Goal: Task Accomplishment & Management: Use online tool/utility

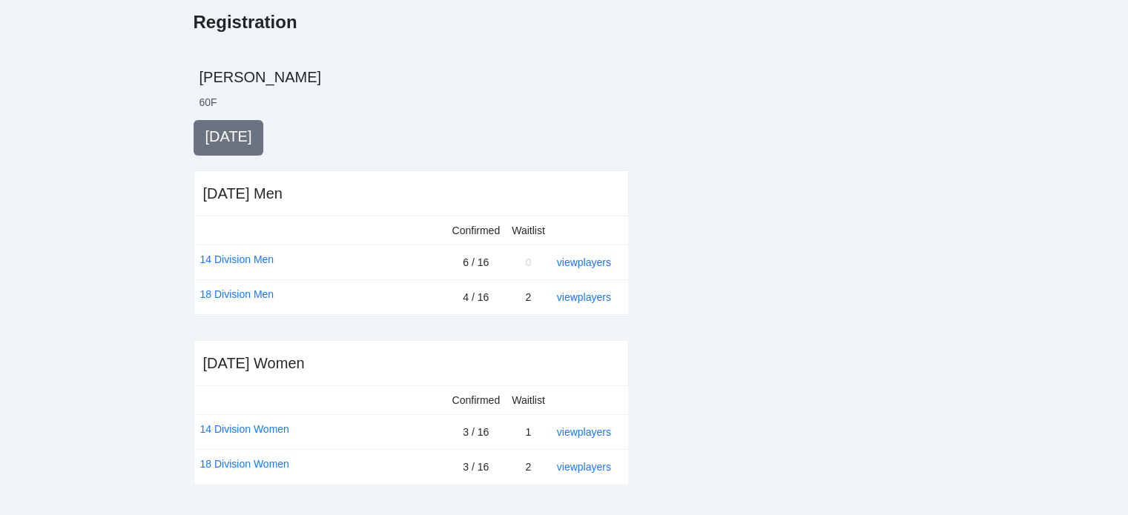
scroll to position [231, 0]
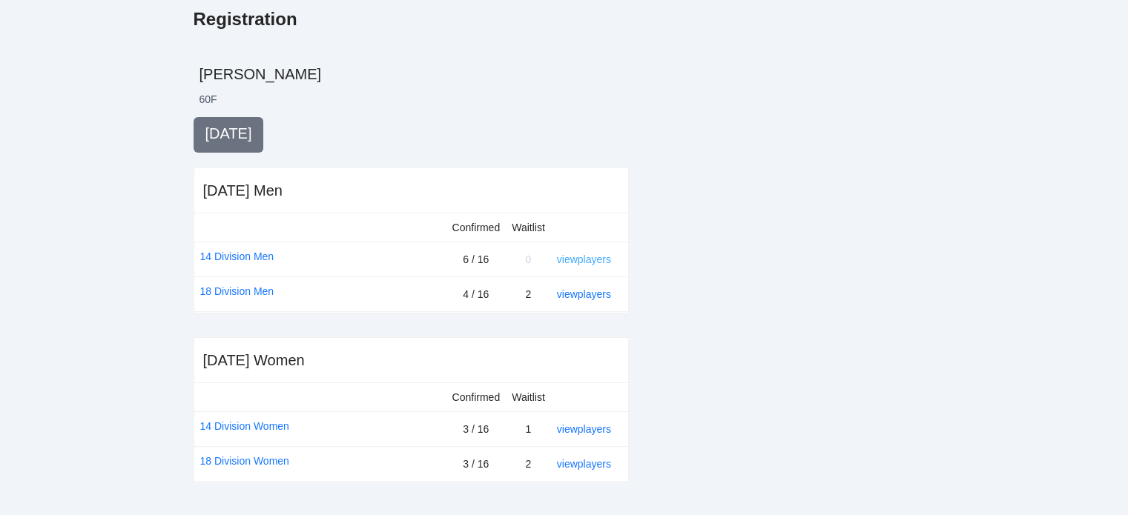
click at [588, 259] on link "view players" at bounding box center [584, 260] width 54 height 12
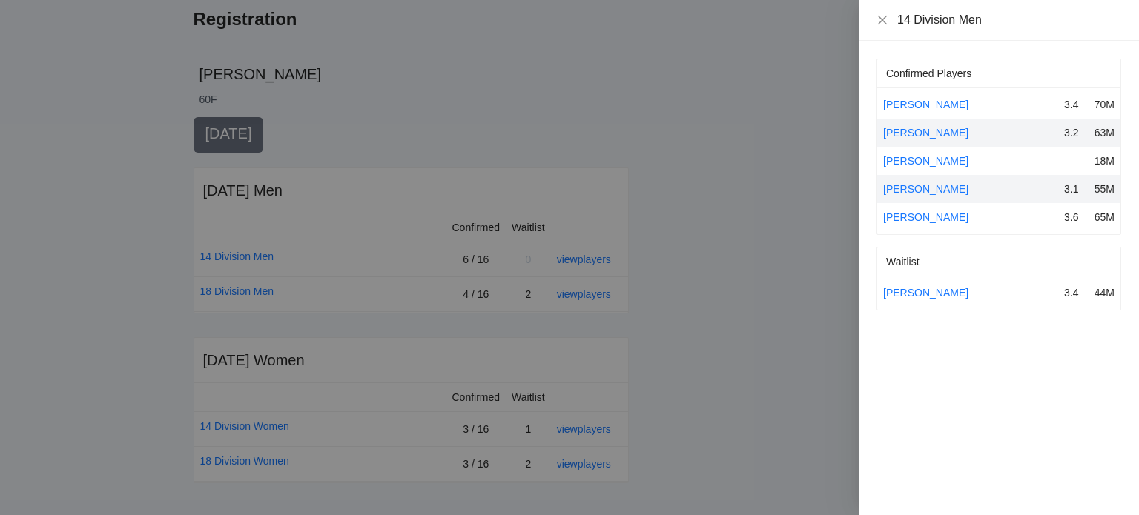
click at [785, 137] on div at bounding box center [569, 257] width 1139 height 515
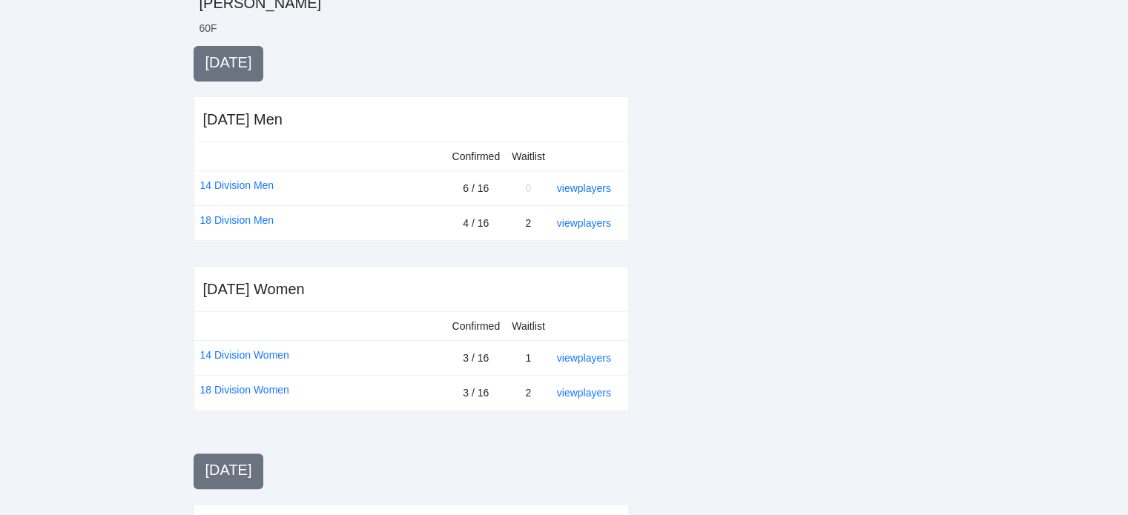
scroll to position [303, 0]
click at [587, 352] on link "view players" at bounding box center [584, 358] width 54 height 12
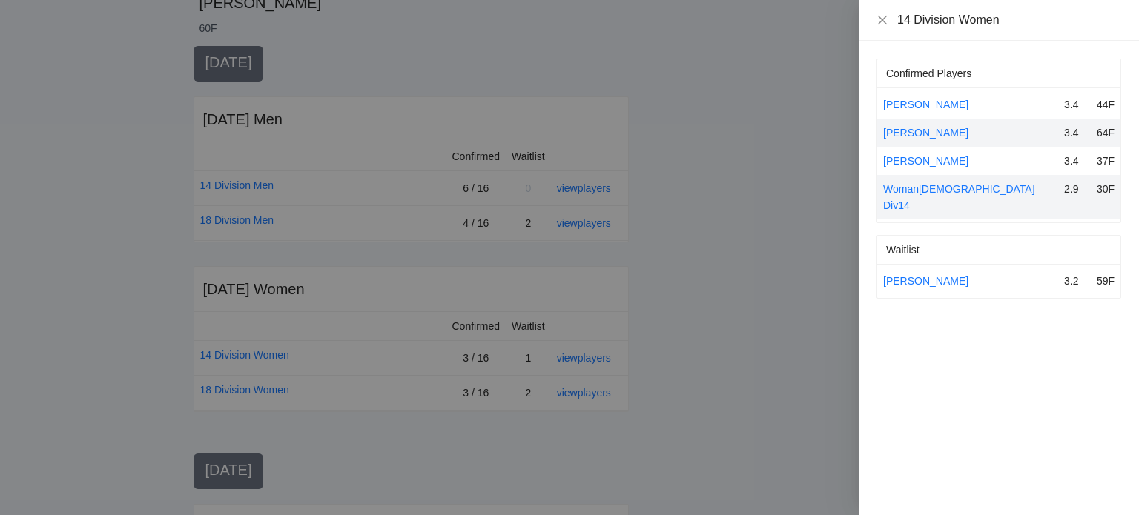
click at [727, 320] on div at bounding box center [569, 257] width 1139 height 515
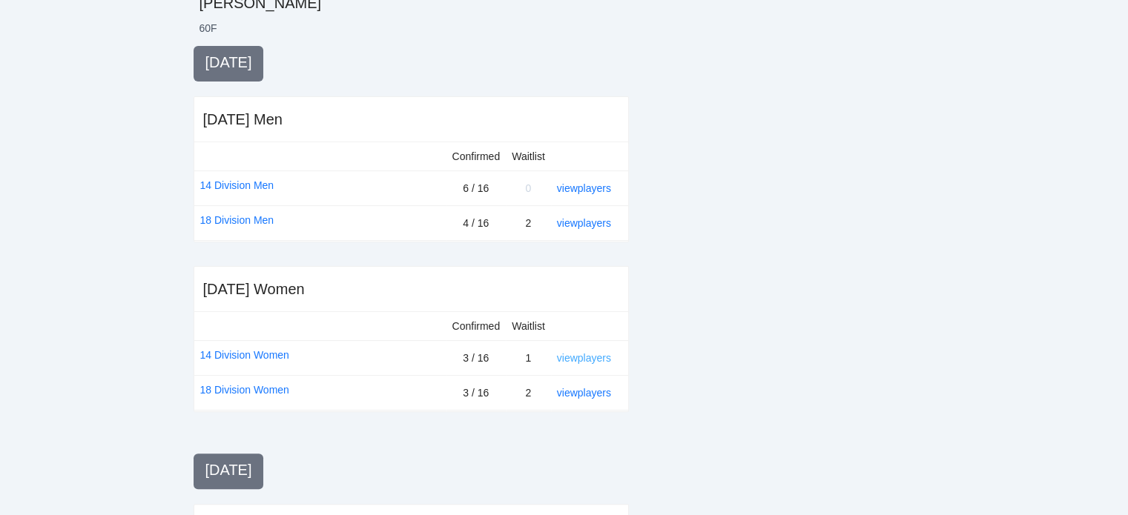
click at [597, 354] on link "view players" at bounding box center [584, 358] width 54 height 12
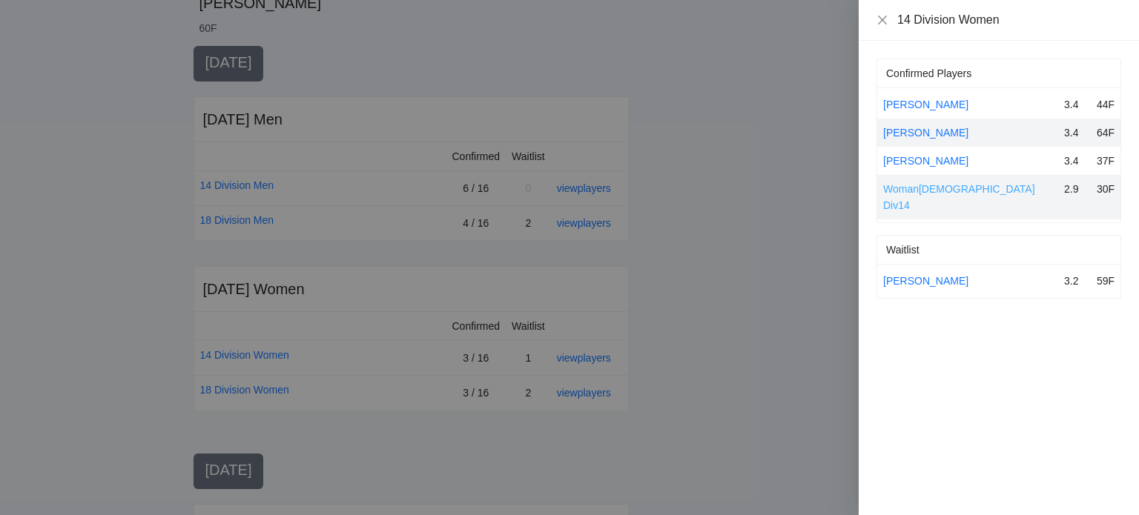
click at [894, 192] on link "Woman[DEMOGRAPHIC_DATA] Div14" at bounding box center [959, 197] width 152 height 28
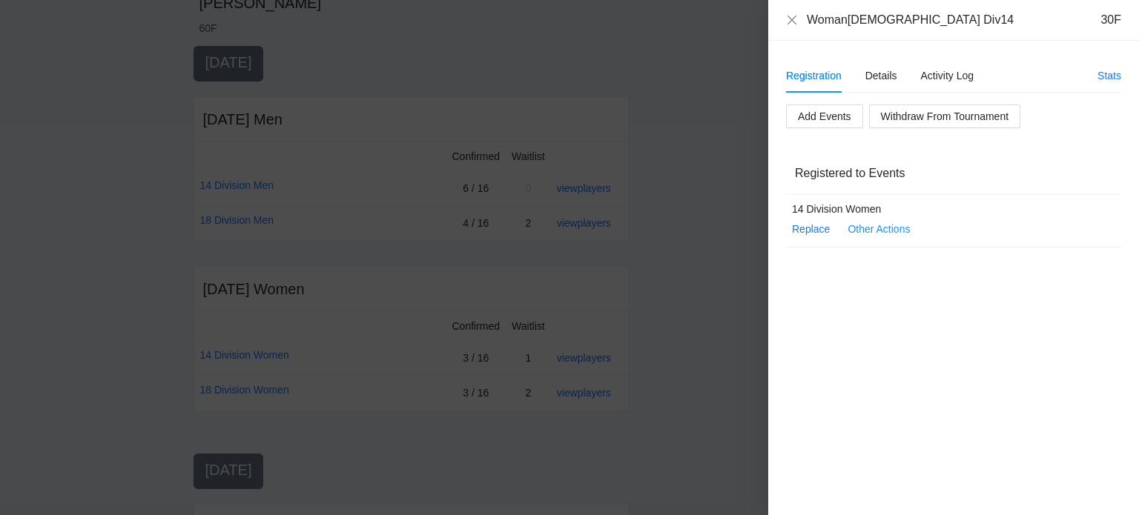
click at [712, 168] on div at bounding box center [569, 257] width 1139 height 515
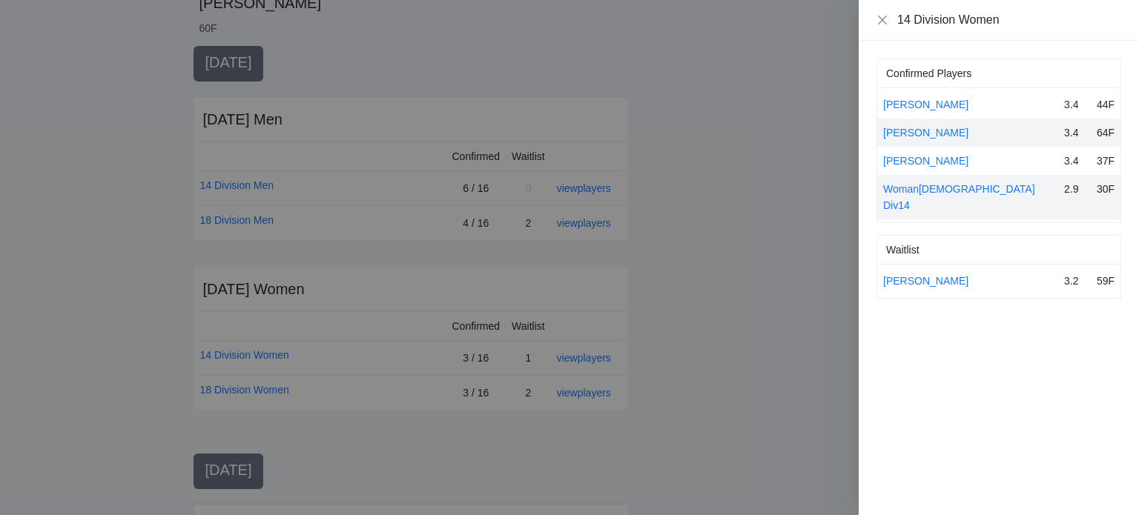
drag, startPoint x: 712, startPoint y: 174, endPoint x: 734, endPoint y: 119, distance: 59.9
click at [734, 119] on div at bounding box center [569, 257] width 1139 height 515
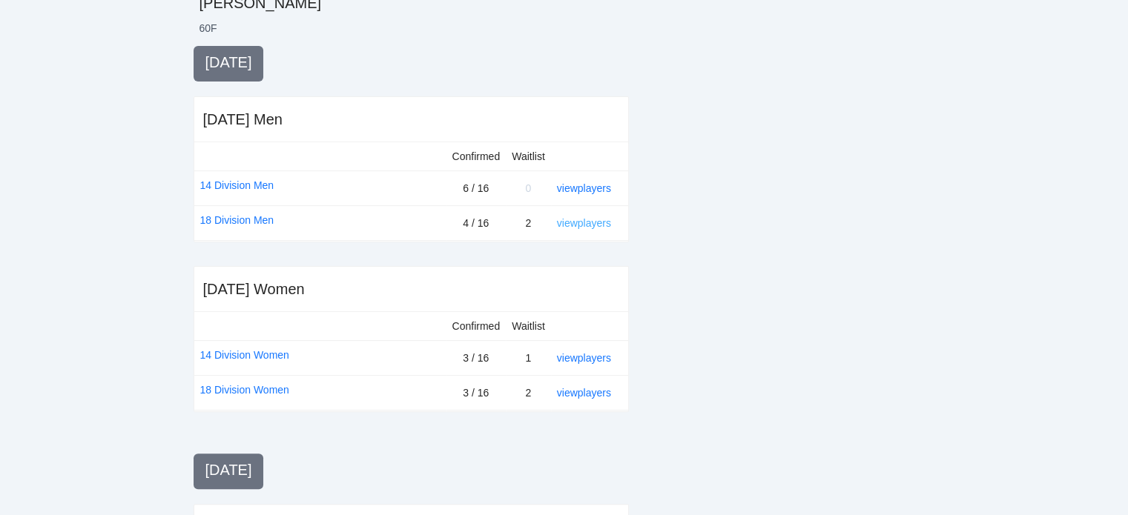
click at [587, 220] on link "view players" at bounding box center [584, 223] width 54 height 12
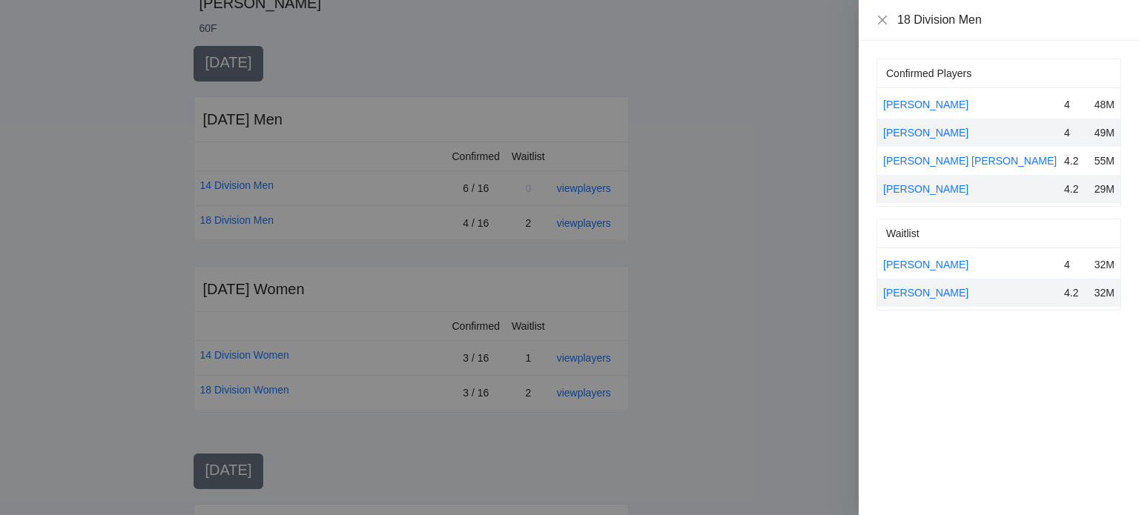
click at [786, 187] on div at bounding box center [569, 257] width 1139 height 515
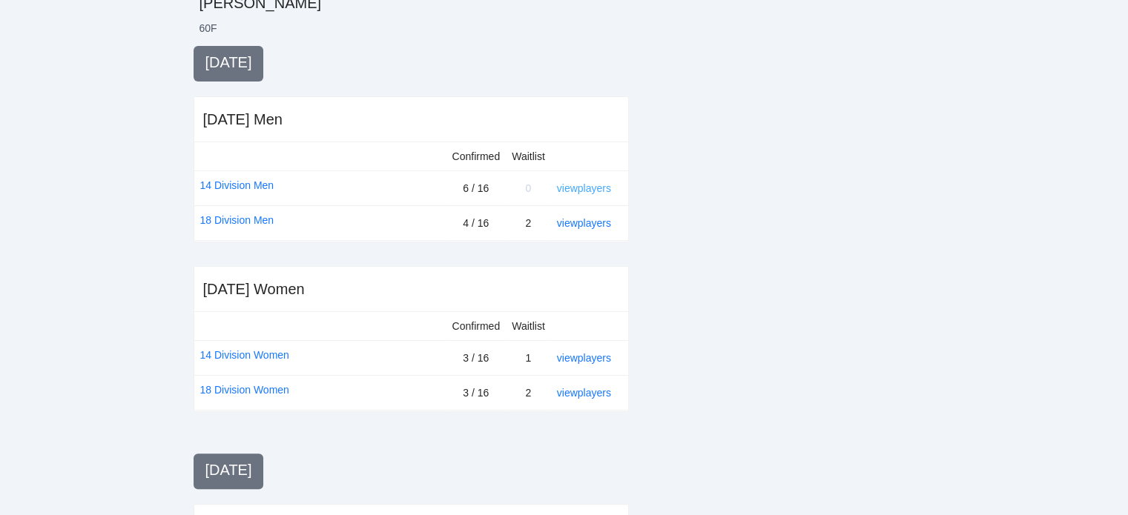
click at [596, 188] on link "view players" at bounding box center [584, 188] width 54 height 12
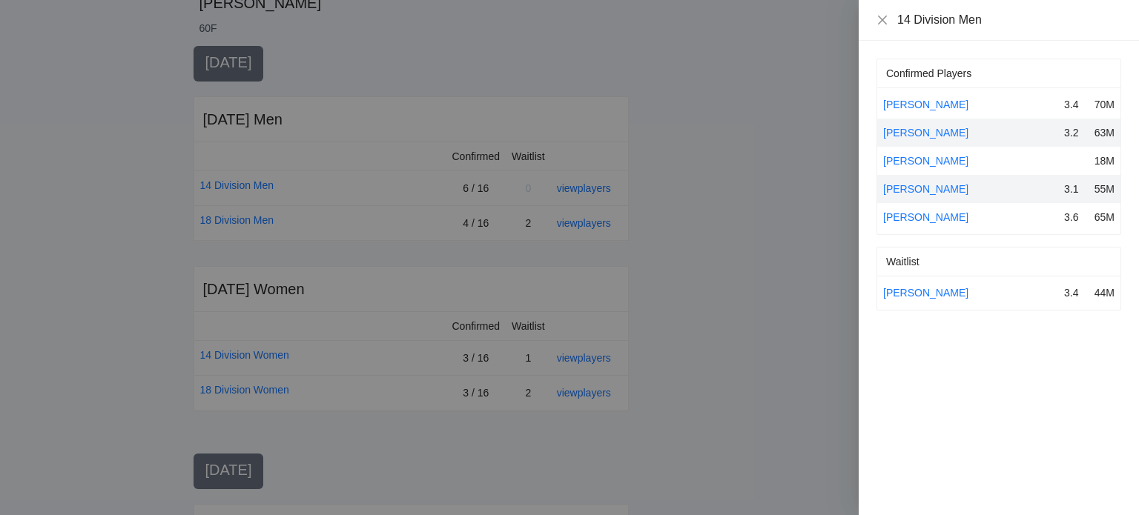
click at [728, 223] on div at bounding box center [569, 257] width 1139 height 515
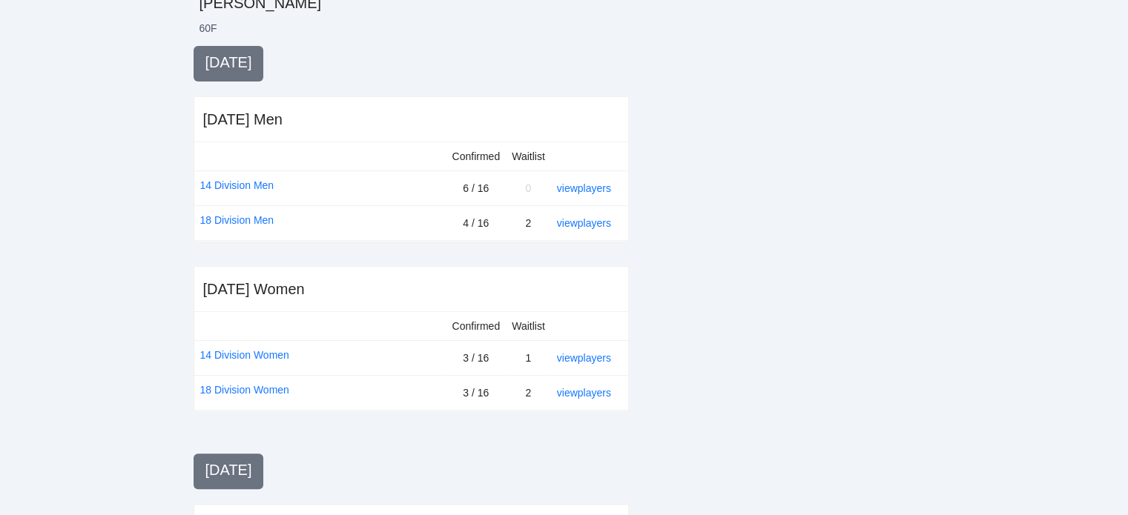
click at [728, 223] on div at bounding box center [794, 445] width 283 height 798
click at [584, 183] on link "view players" at bounding box center [584, 188] width 54 height 12
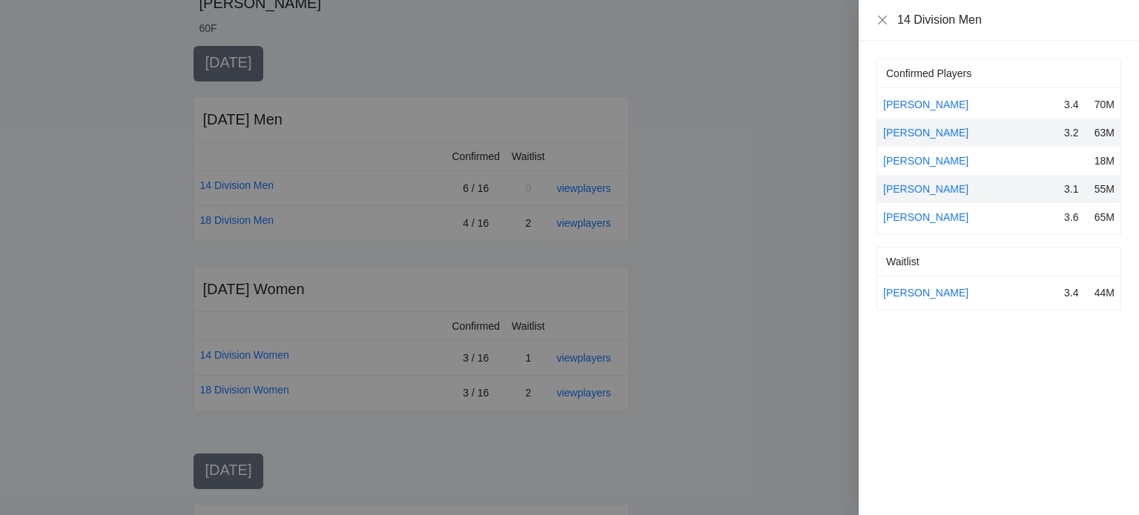
click at [664, 119] on div at bounding box center [569, 257] width 1139 height 515
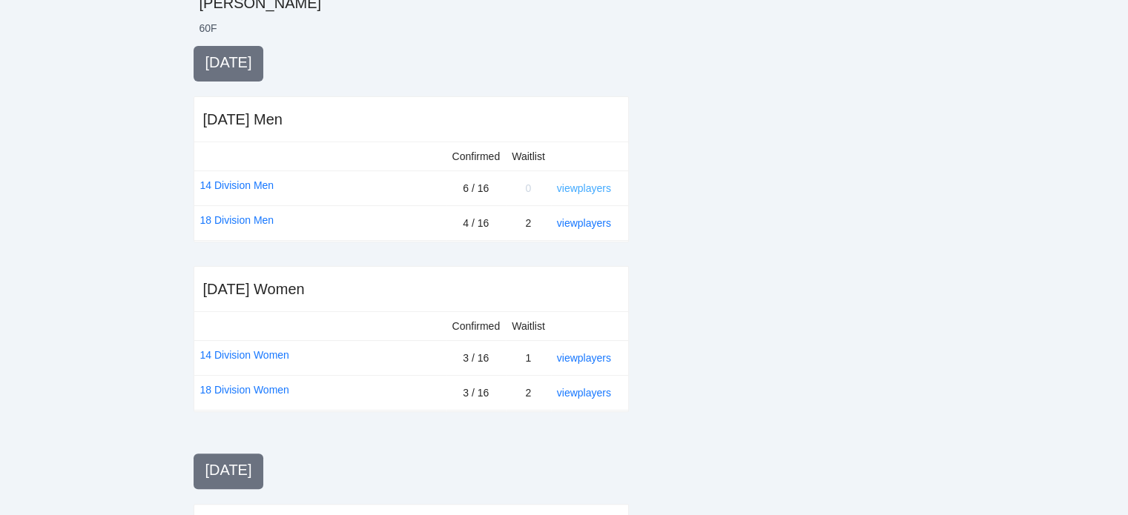
click at [579, 190] on link "view players" at bounding box center [584, 188] width 54 height 12
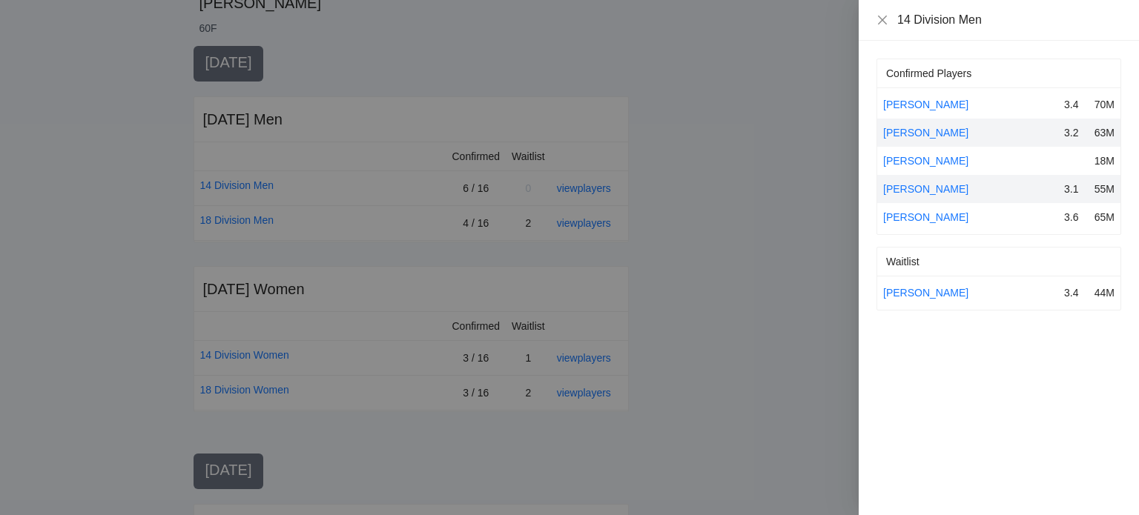
click at [676, 213] on div at bounding box center [569, 257] width 1139 height 515
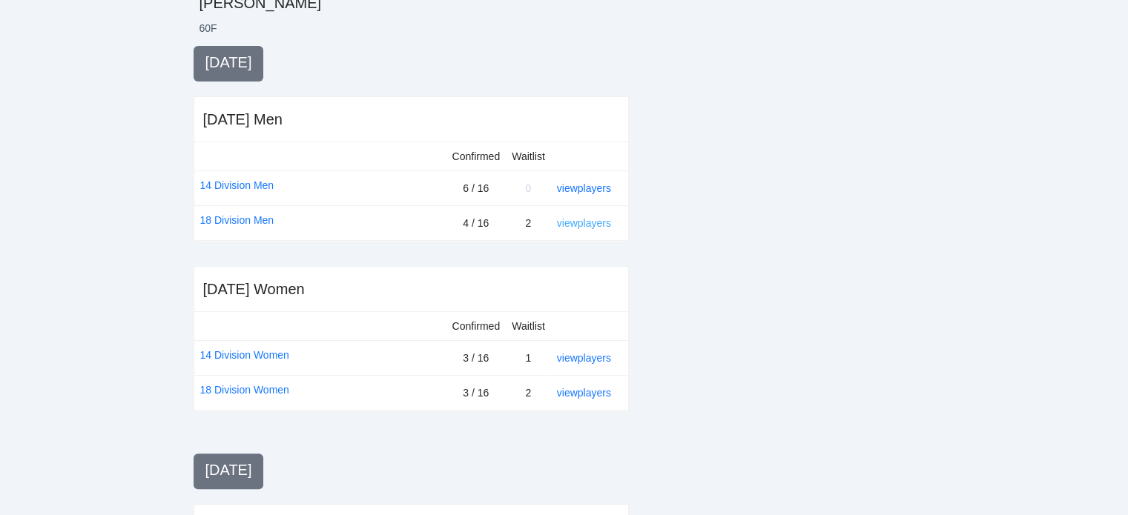
click at [578, 221] on link "view players" at bounding box center [584, 223] width 54 height 12
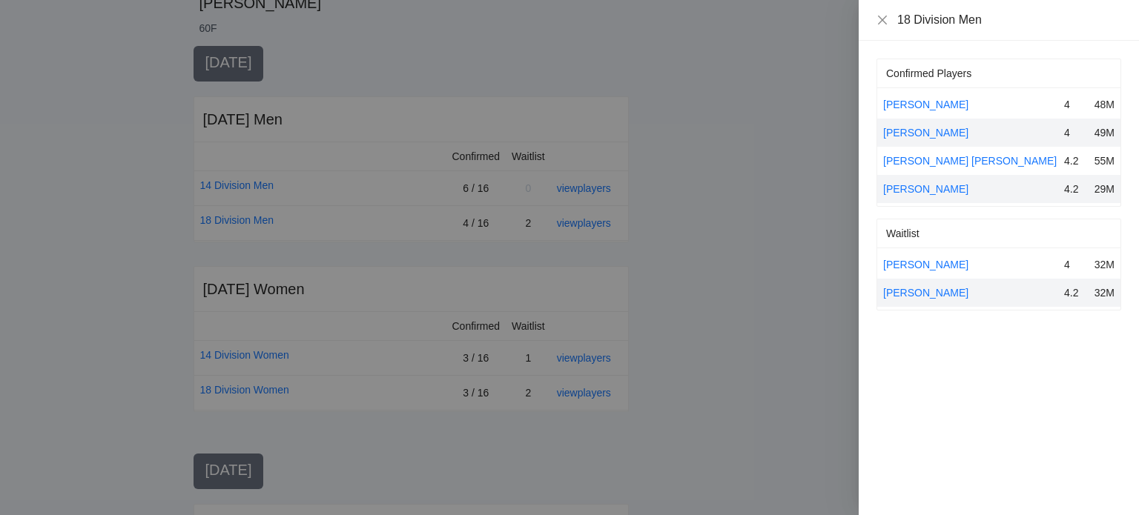
click at [734, 178] on div at bounding box center [569, 257] width 1139 height 515
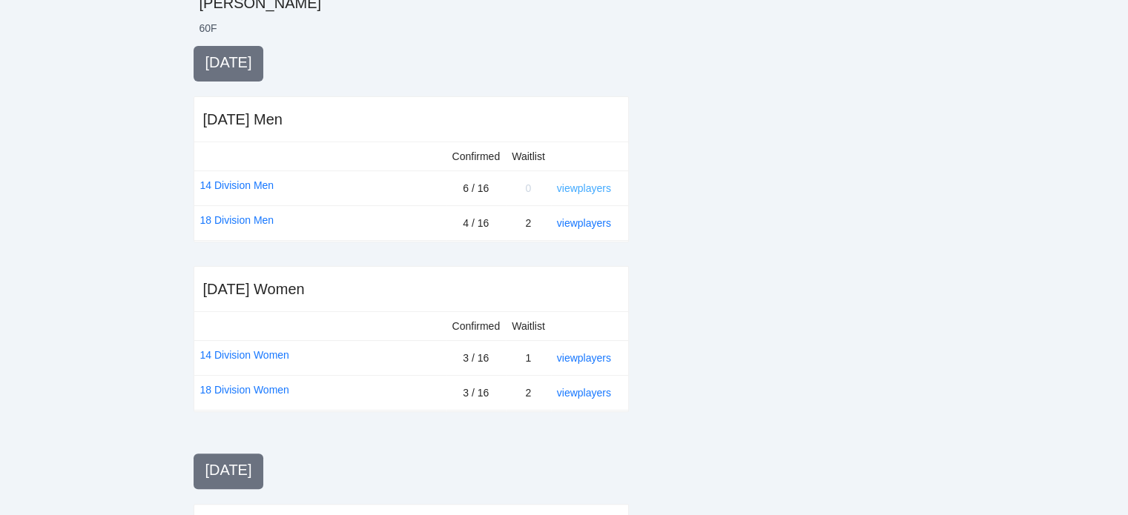
click at [588, 185] on link "view players" at bounding box center [584, 188] width 54 height 12
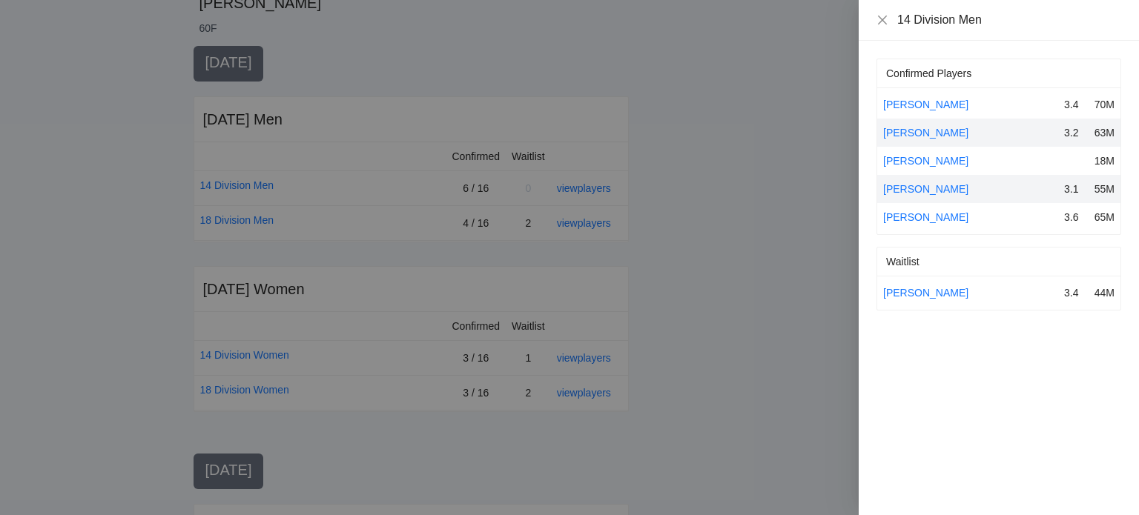
click at [716, 199] on div at bounding box center [569, 257] width 1139 height 515
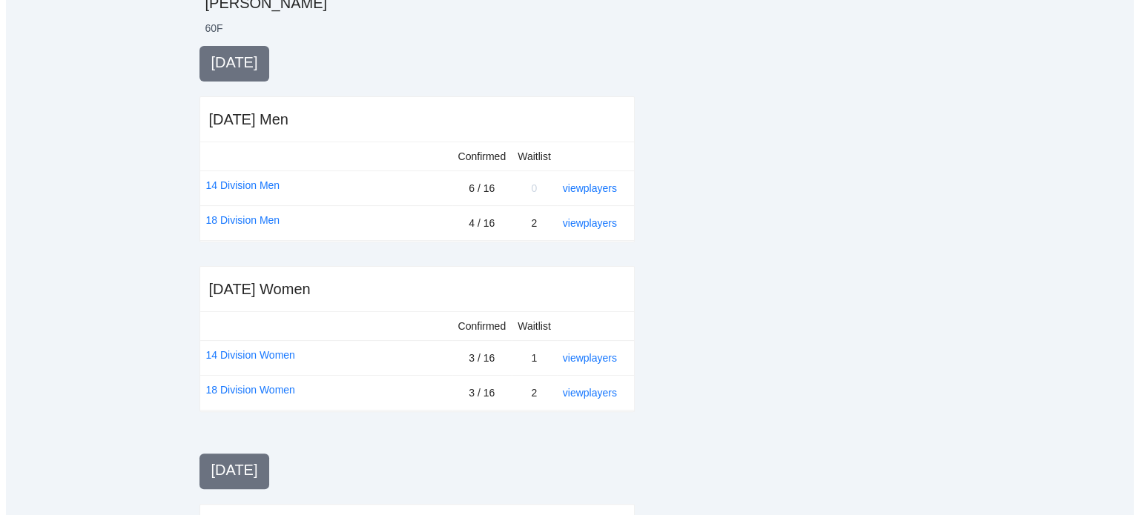
scroll to position [0, 0]
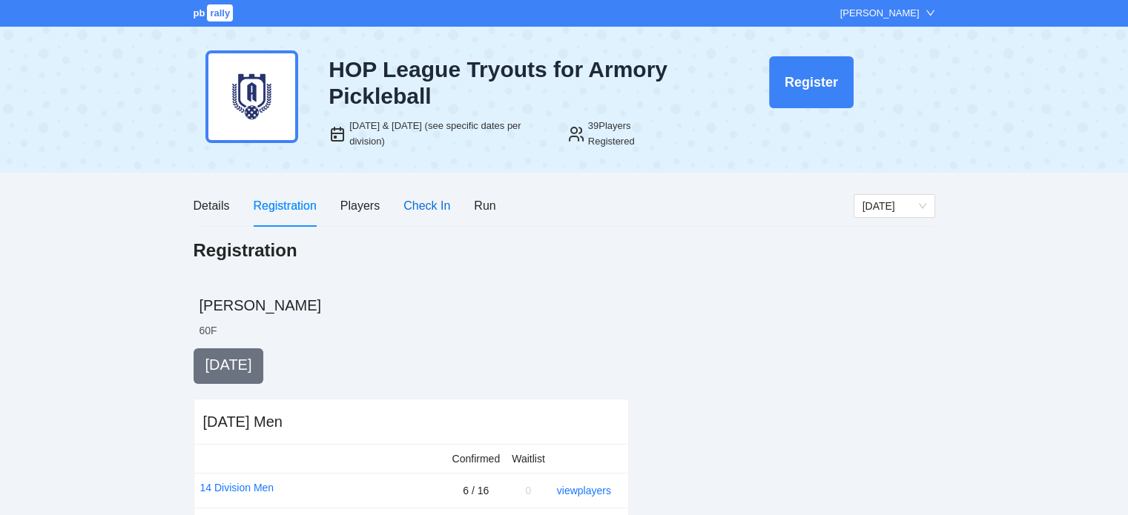
click at [433, 208] on div "Check In" at bounding box center [426, 206] width 47 height 19
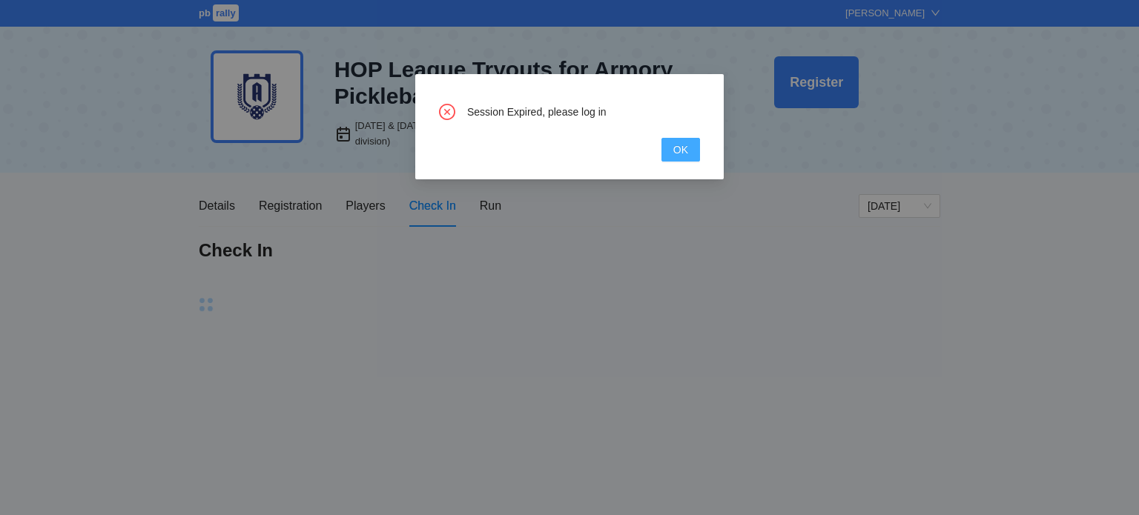
click at [679, 141] on button "OK" at bounding box center [681, 150] width 39 height 24
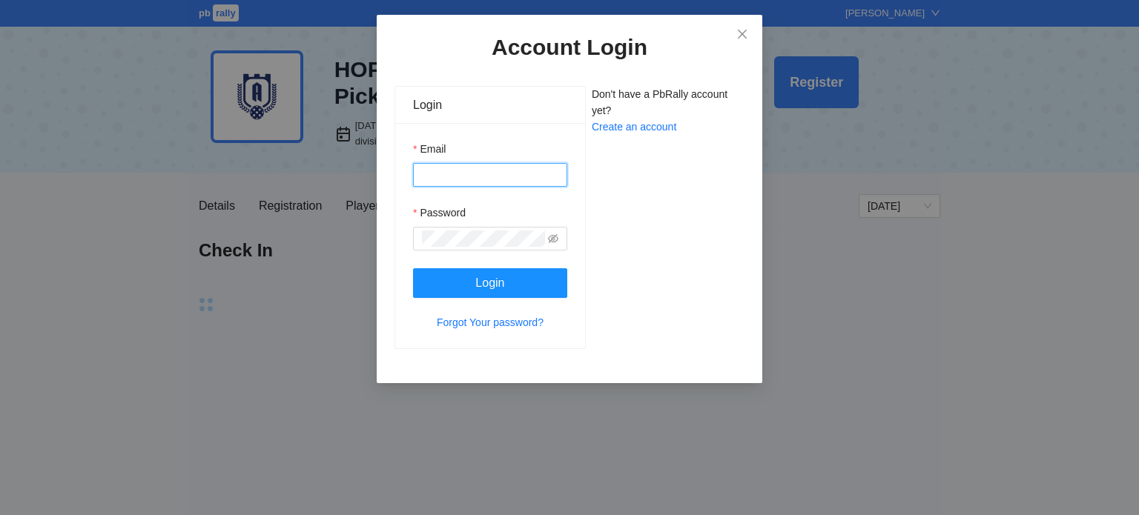
click at [469, 174] on input "Email" at bounding box center [490, 175] width 154 height 24
type input "**********"
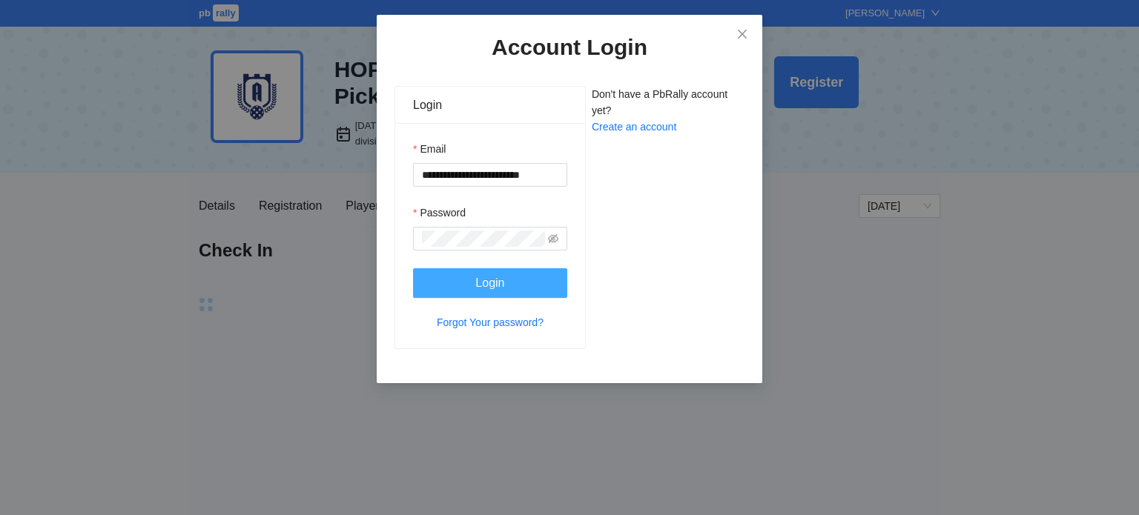
click at [475, 275] on button "Login" at bounding box center [490, 283] width 154 height 30
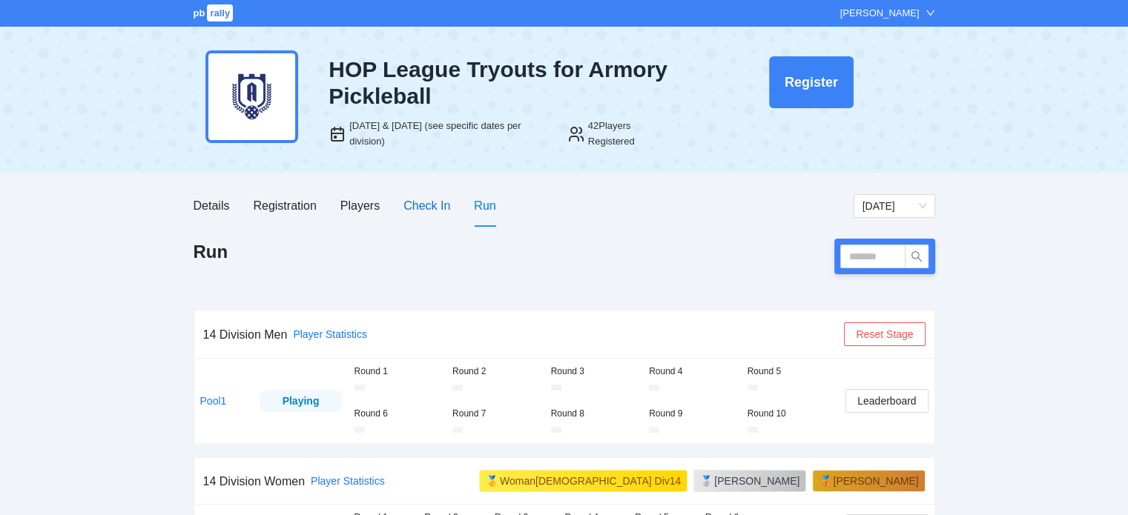
click at [427, 210] on div "Check In" at bounding box center [426, 206] width 47 height 19
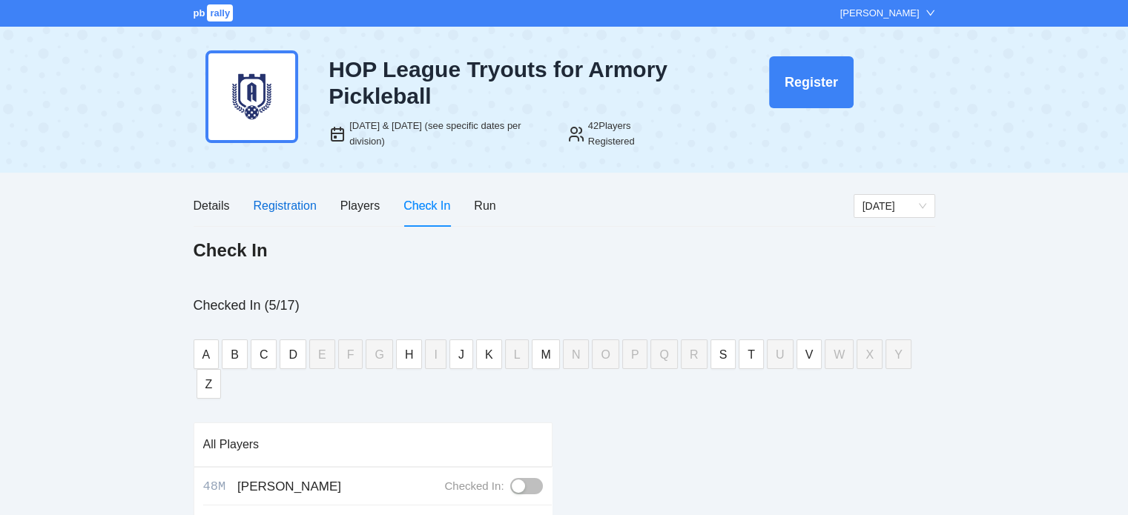
click at [297, 204] on div "Registration" at bounding box center [284, 206] width 63 height 19
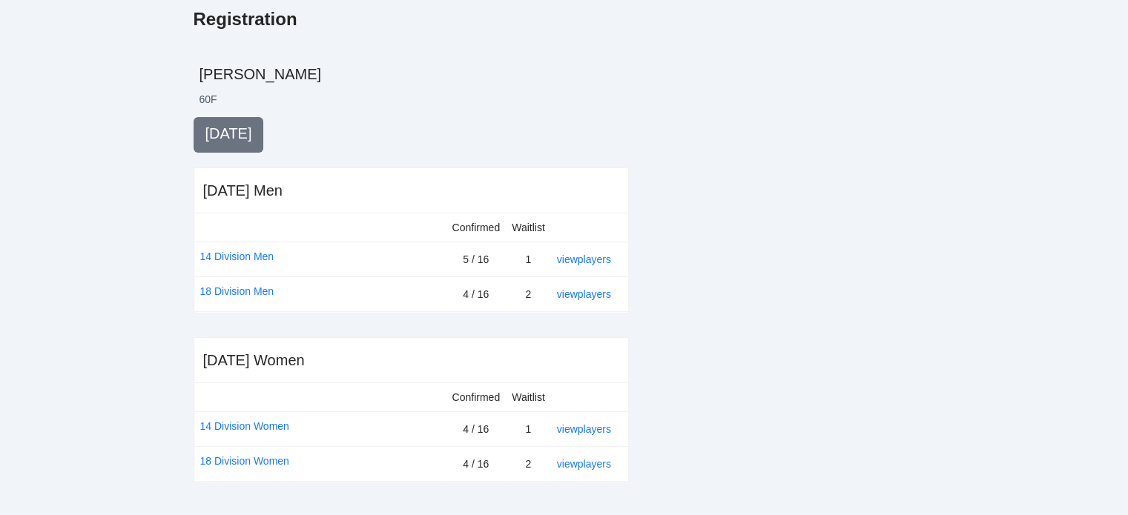
scroll to position [265, 0]
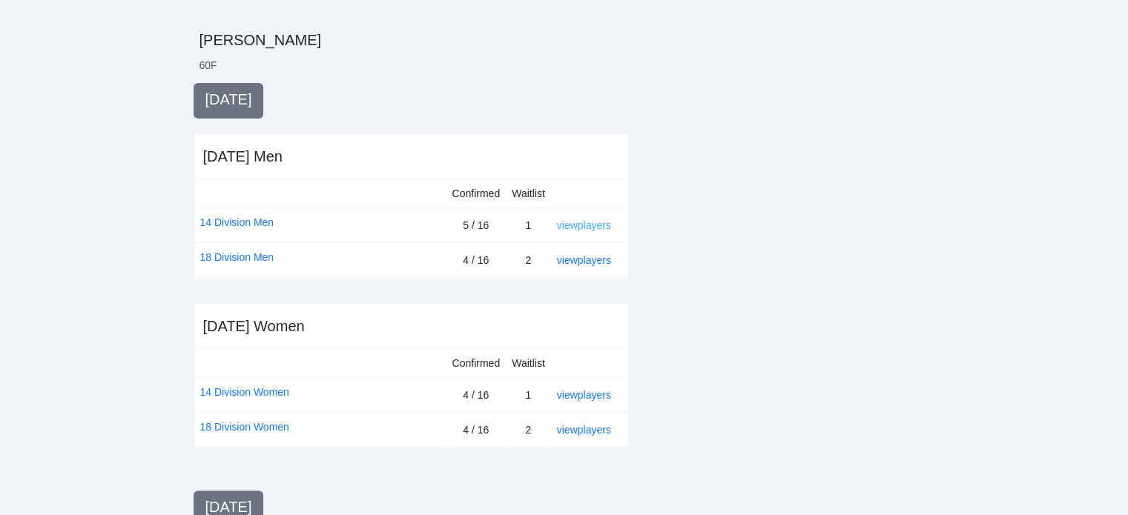
click at [583, 225] on link "view players" at bounding box center [584, 226] width 54 height 12
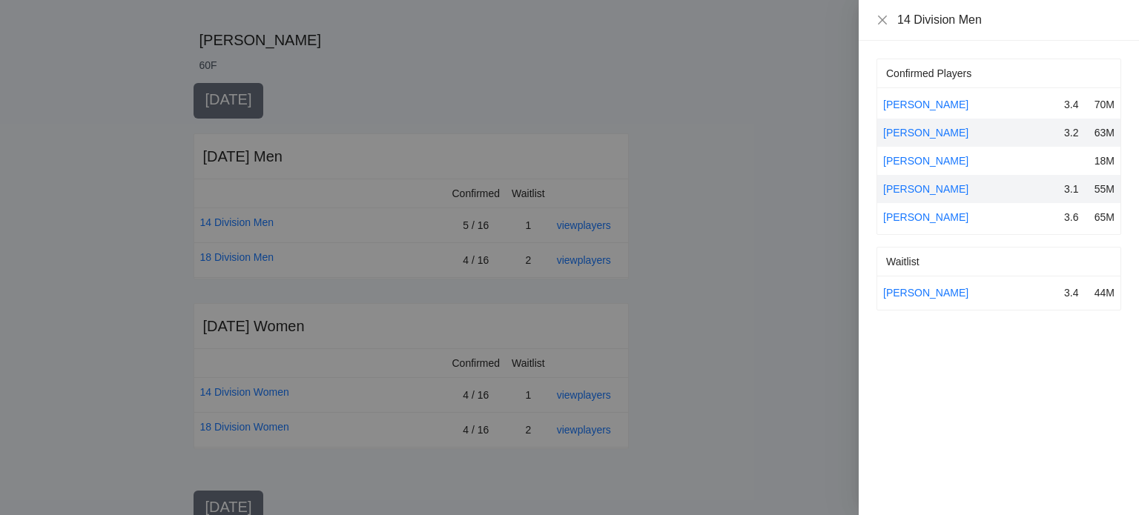
click at [768, 215] on div at bounding box center [569, 257] width 1139 height 515
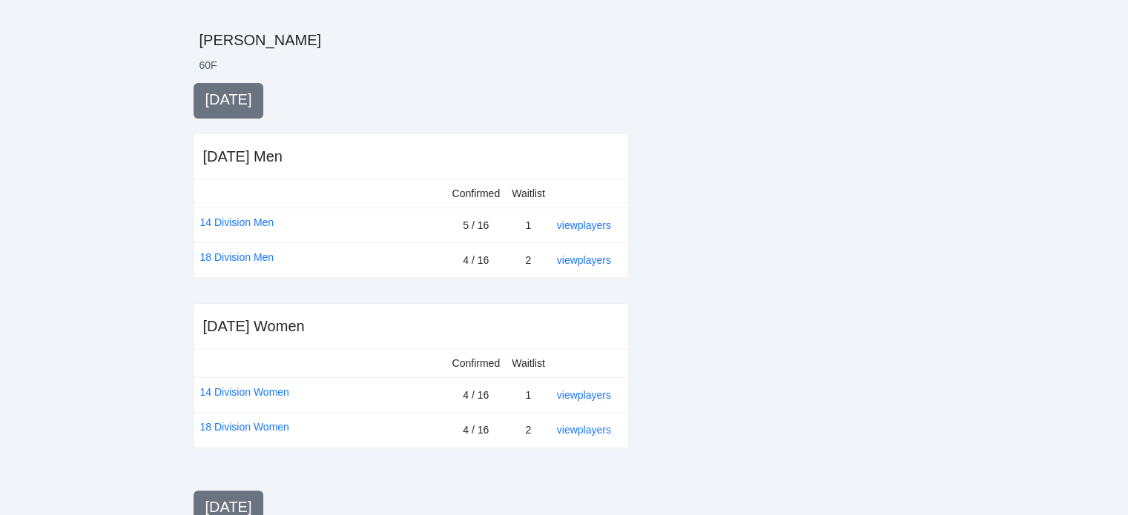
click at [768, 215] on div at bounding box center [794, 482] width 283 height 798
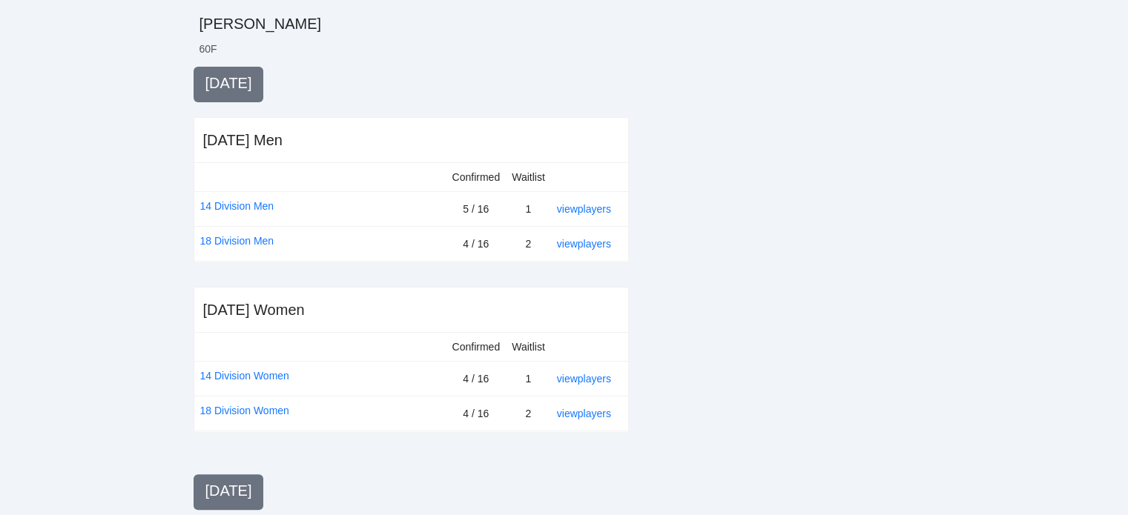
scroll to position [284, 0]
click at [604, 204] on link "view players" at bounding box center [584, 207] width 54 height 12
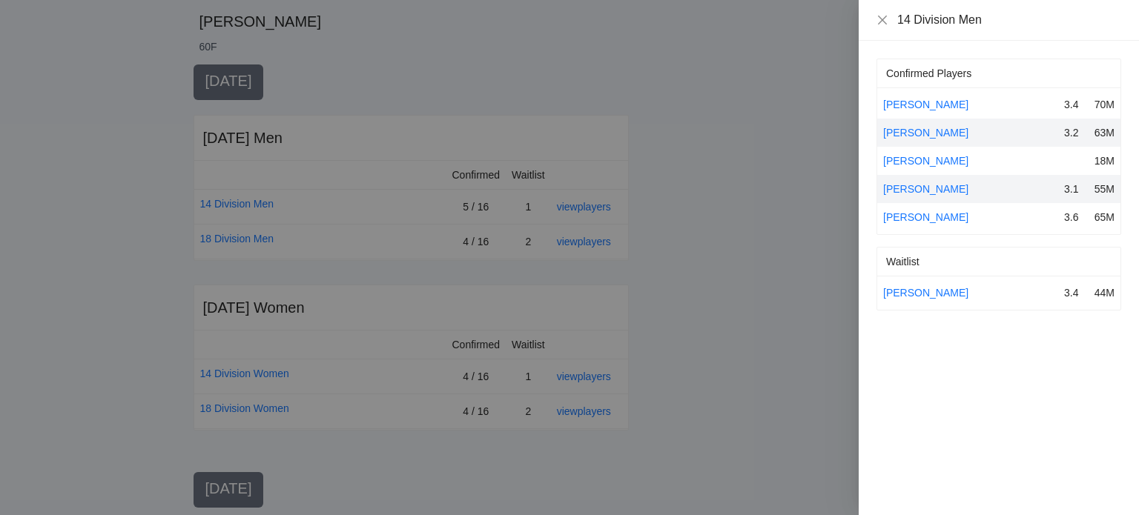
click at [834, 200] on div at bounding box center [569, 257] width 1139 height 515
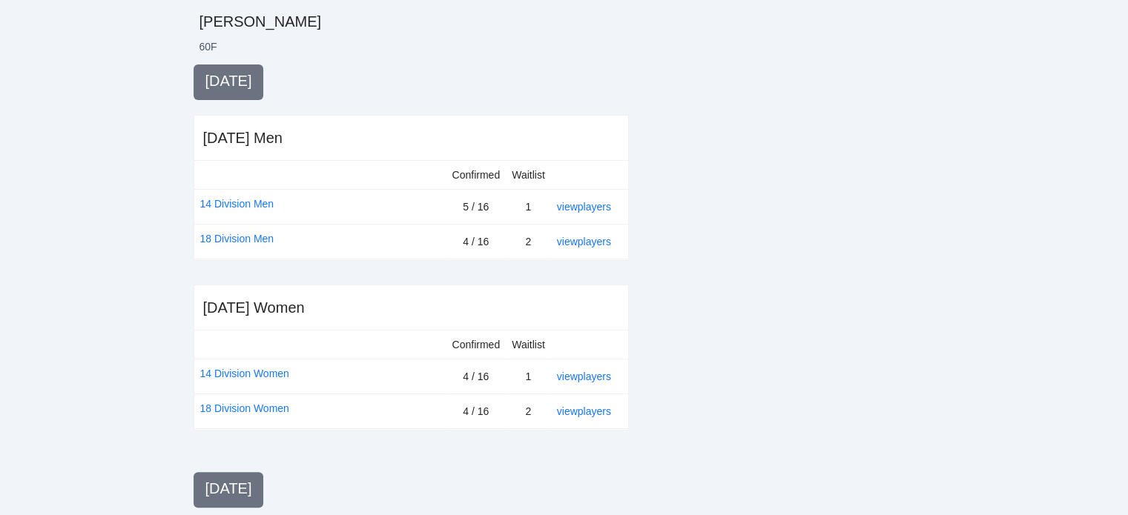
scroll to position [0, 0]
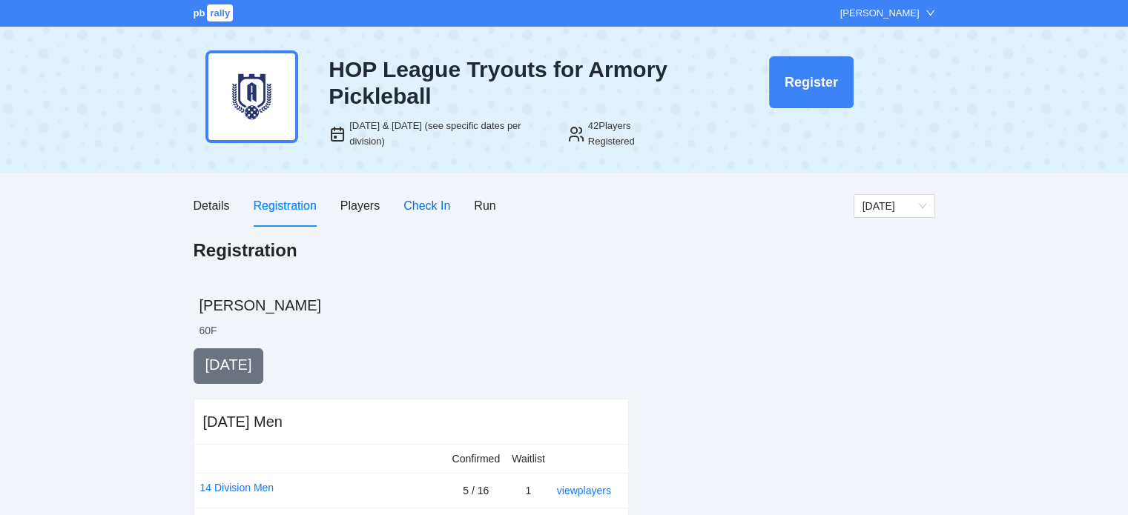
click at [418, 205] on div "Check In" at bounding box center [426, 206] width 47 height 19
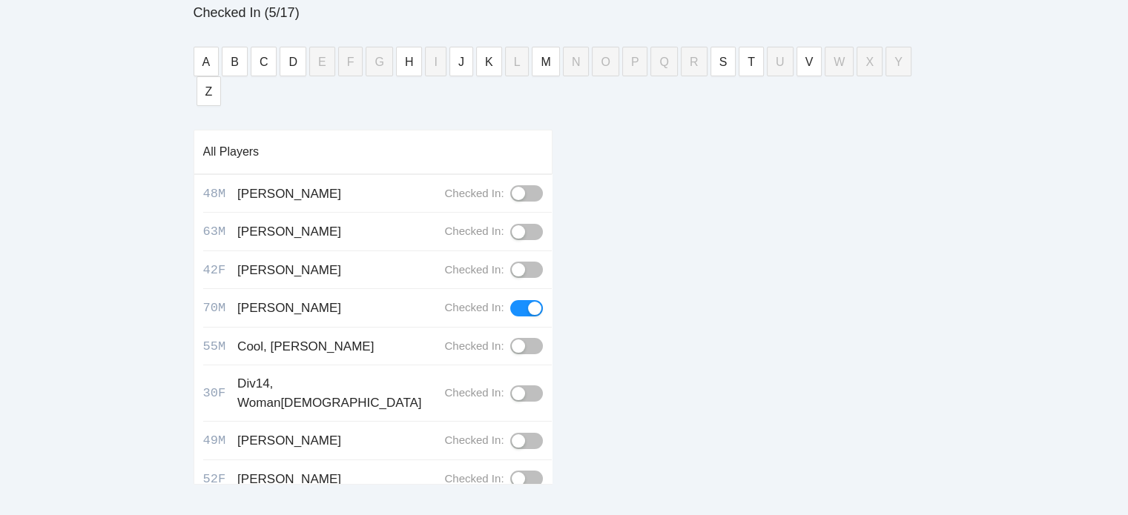
click at [512, 225] on div "button" at bounding box center [518, 231] width 13 height 13
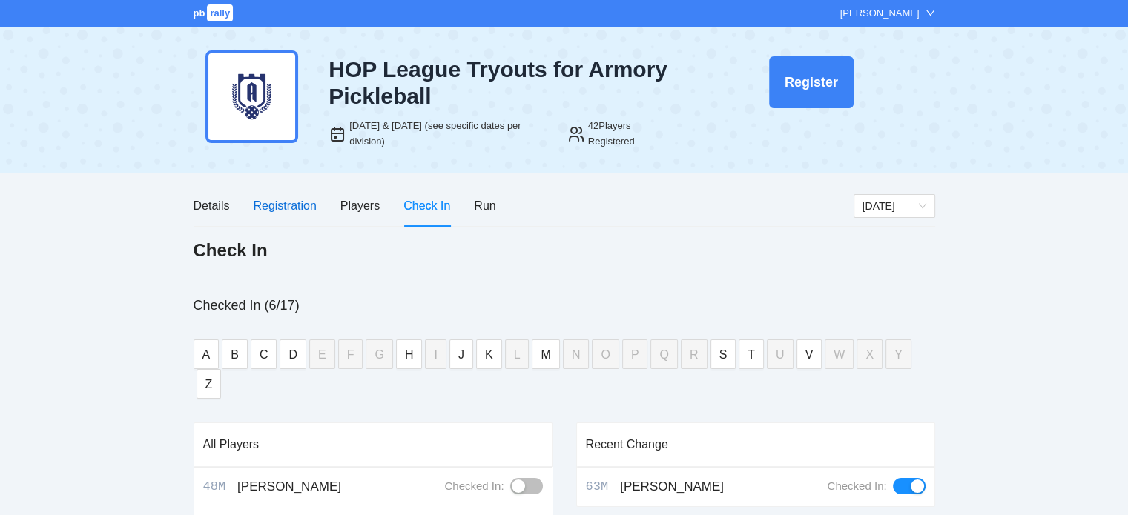
click at [300, 200] on div "Registration" at bounding box center [284, 206] width 63 height 19
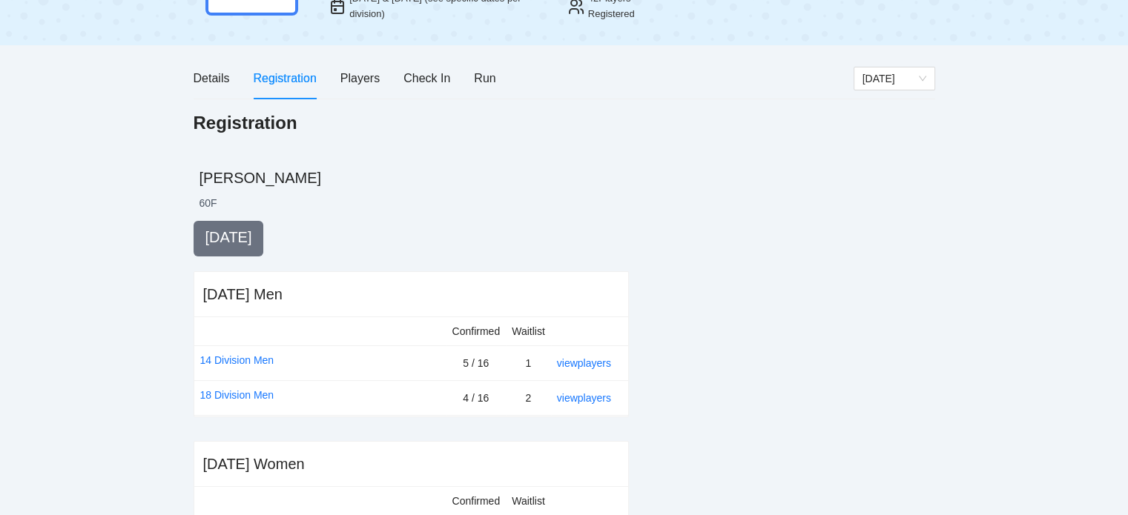
scroll to position [128, 0]
click at [598, 361] on link "view players" at bounding box center [584, 363] width 54 height 12
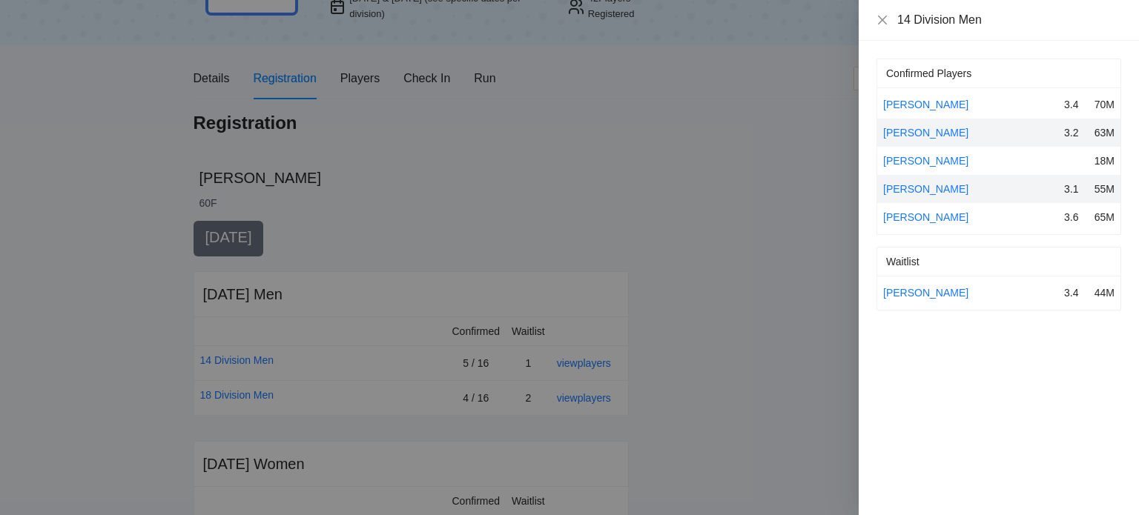
click at [742, 361] on div at bounding box center [569, 257] width 1139 height 515
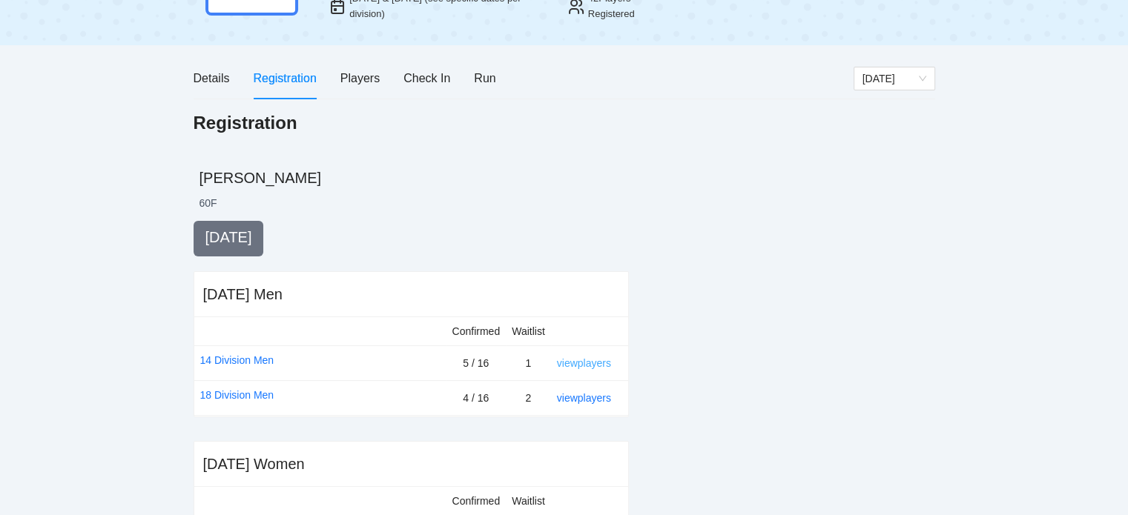
click at [587, 363] on link "view players" at bounding box center [584, 363] width 54 height 12
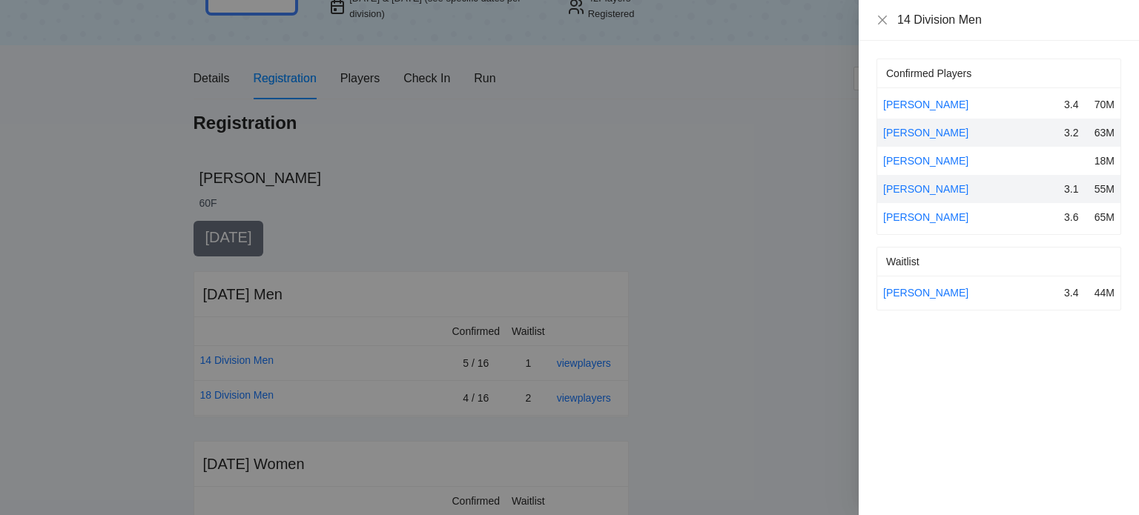
click at [756, 242] on div at bounding box center [569, 257] width 1139 height 515
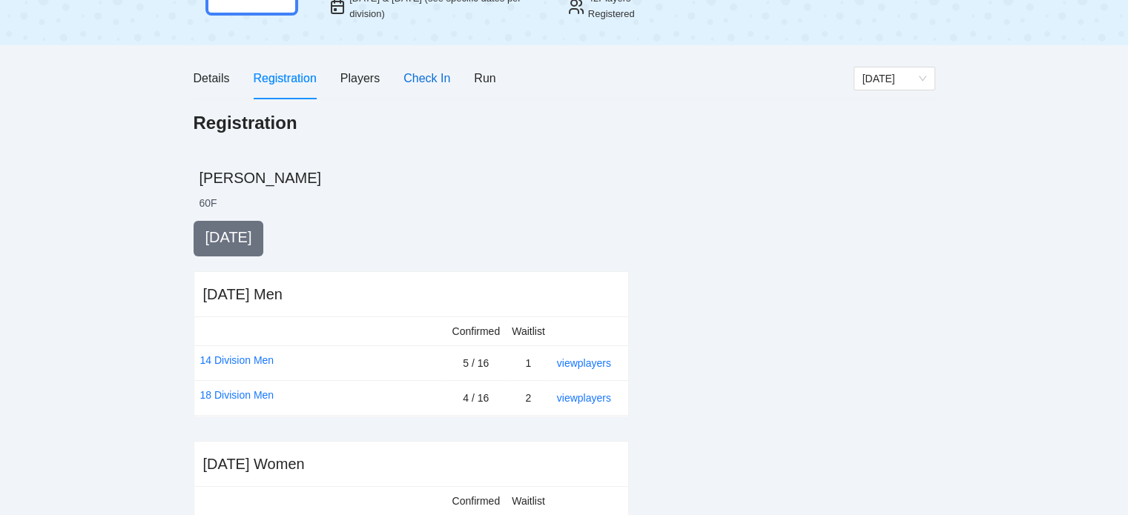
click at [421, 82] on div "Check In" at bounding box center [426, 78] width 47 height 19
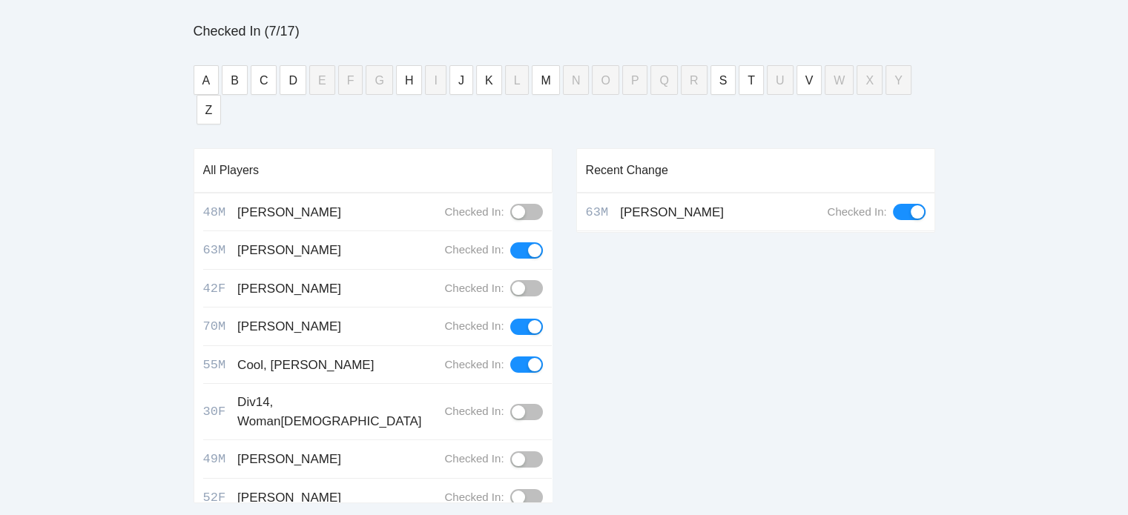
scroll to position [0, 0]
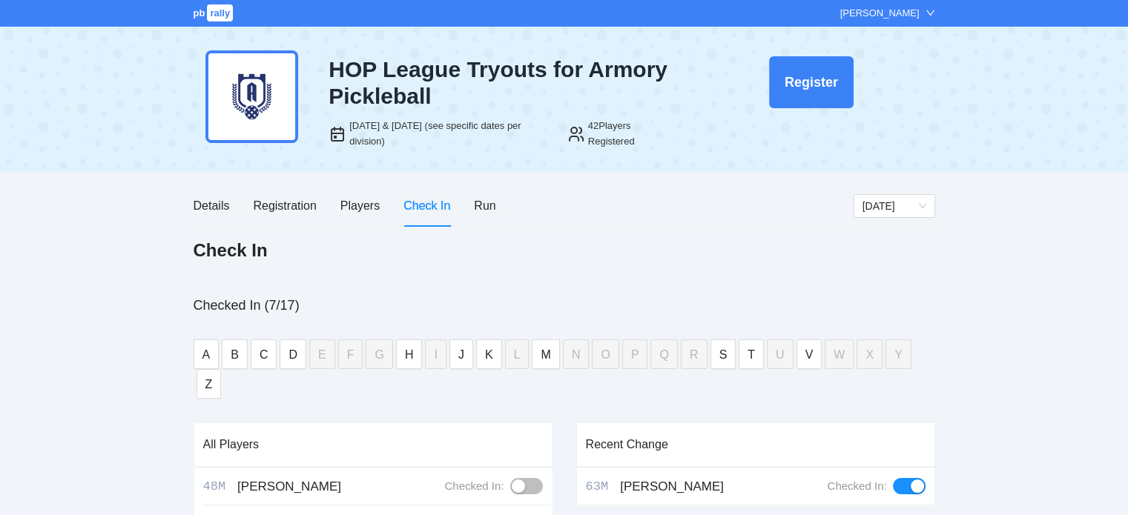
click at [632, 245] on div "Check In" at bounding box center [565, 255] width 742 height 33
